Goal: Task Accomplishment & Management: Manage account settings

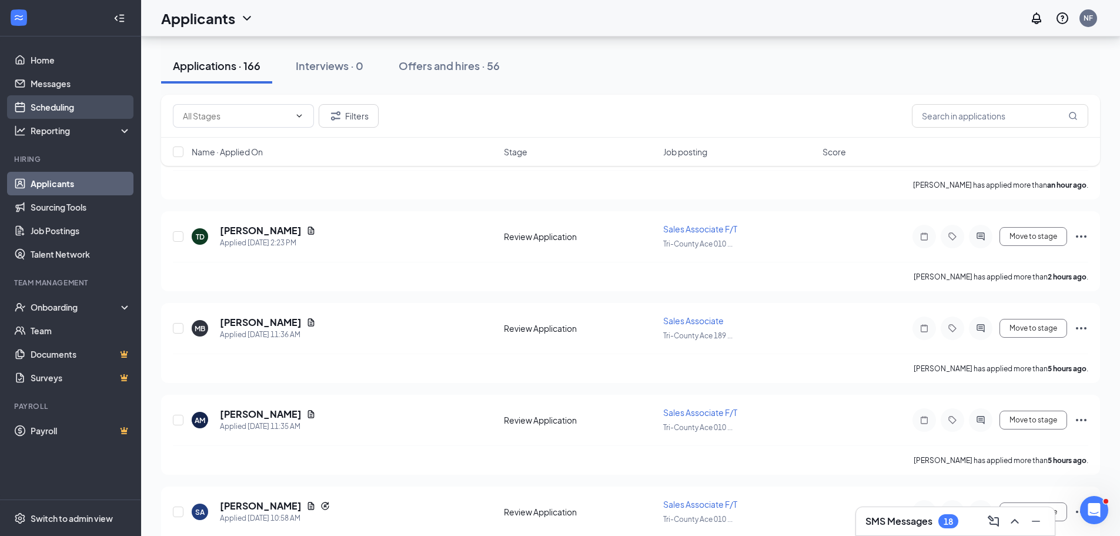
scroll to position [176, 0]
click at [46, 48] on ul "Home Messages Scheduling Reporting Hiring Applicants Sourcing Tools Job Posting…" at bounding box center [70, 267] width 141 height 463
click at [47, 53] on link "Home" at bounding box center [81, 60] width 101 height 24
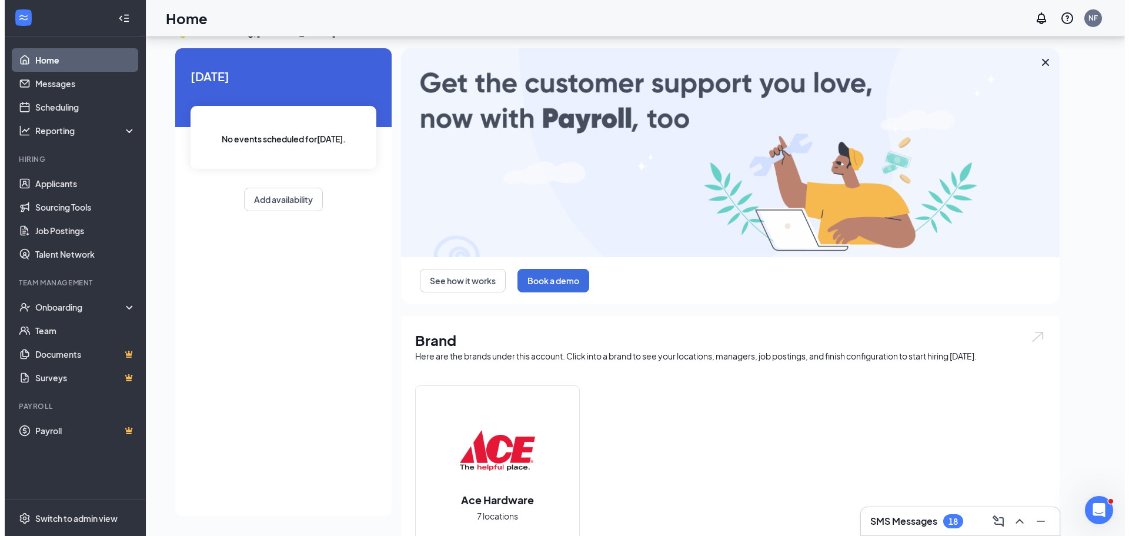
scroll to position [176, 0]
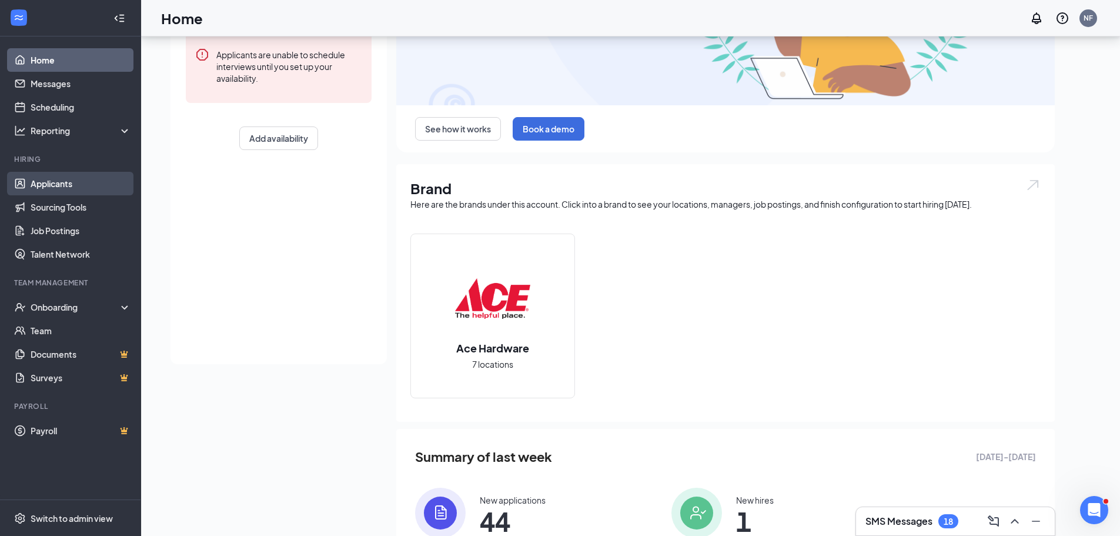
click at [66, 187] on link "Applicants" at bounding box center [81, 184] width 101 height 24
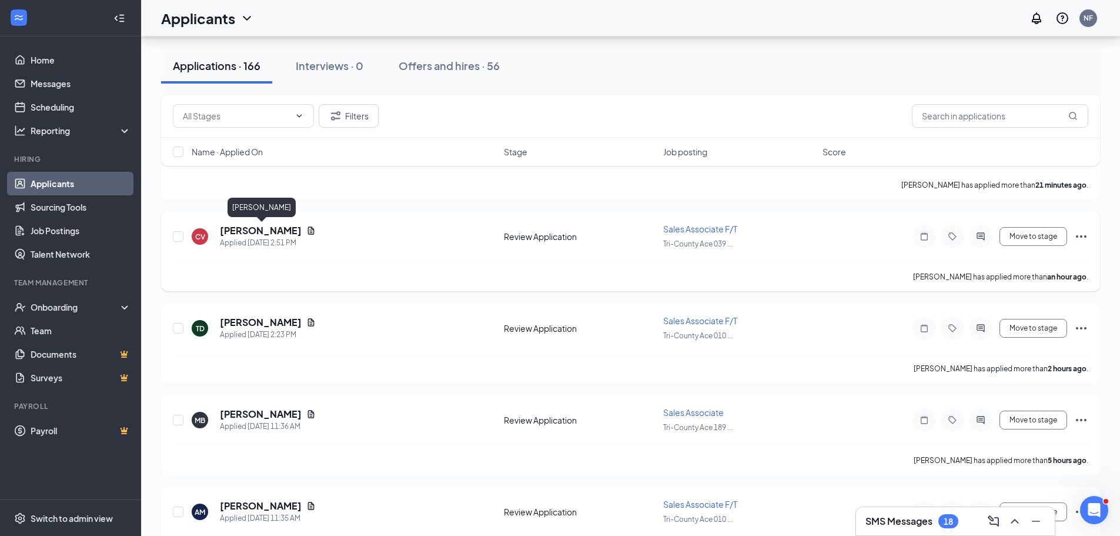
click at [276, 228] on h5 "[PERSON_NAME]" at bounding box center [261, 230] width 82 height 13
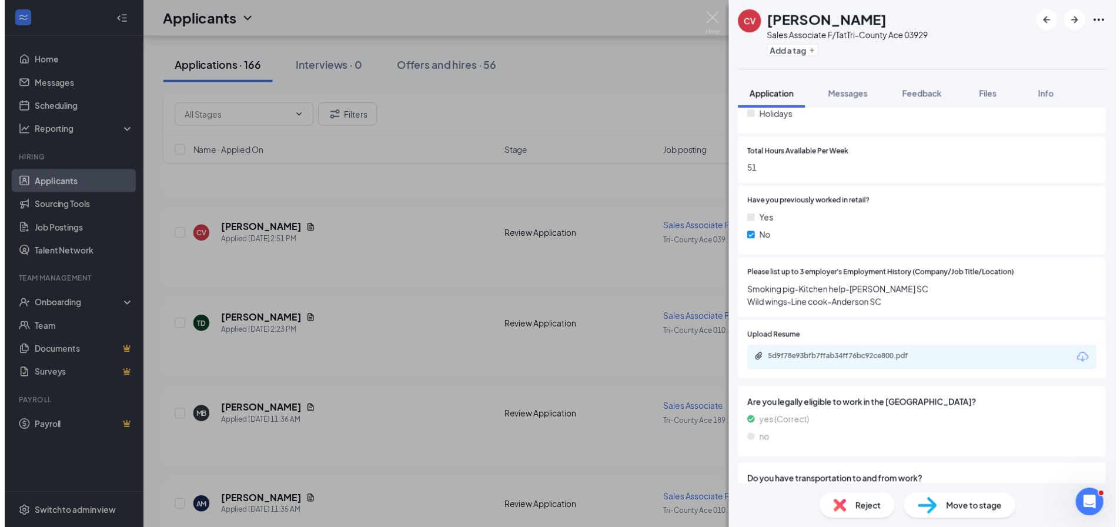
scroll to position [470, 0]
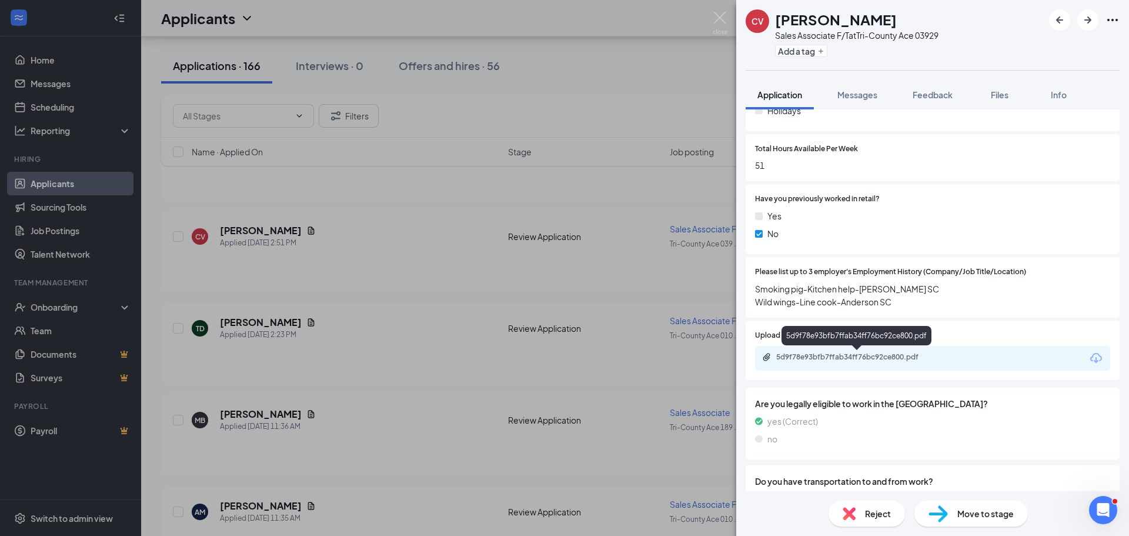
click at [901, 357] on div "5d9f78e93bfb7ffab34ff76bc92ce800.pdf" at bounding box center [858, 356] width 165 height 9
click at [719, 20] on img at bounding box center [720, 23] width 15 height 23
